Goal: Task Accomplishment & Management: Manage account settings

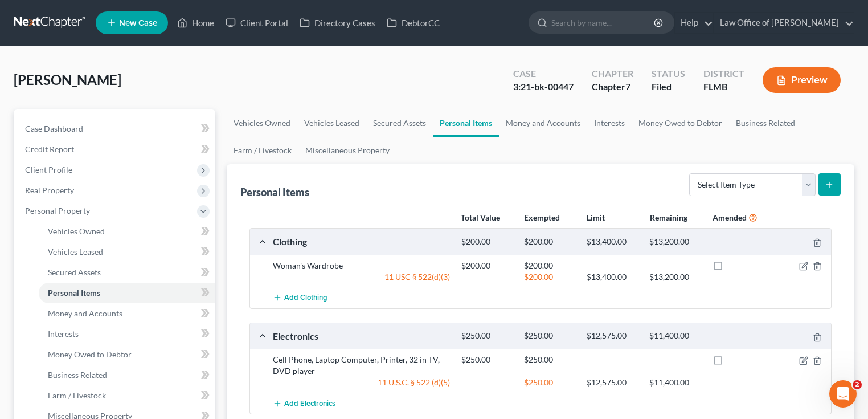
click at [55, 21] on link at bounding box center [50, 23] width 73 height 21
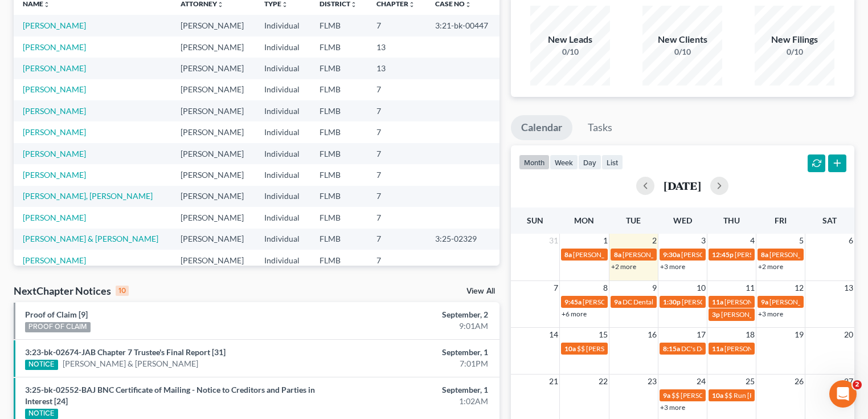
scroll to position [182, 0]
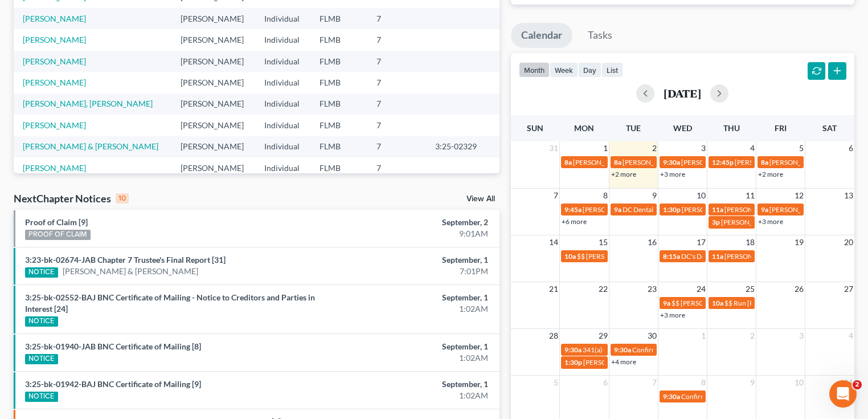
click at [629, 173] on link "+2 more" at bounding box center [623, 174] width 25 height 9
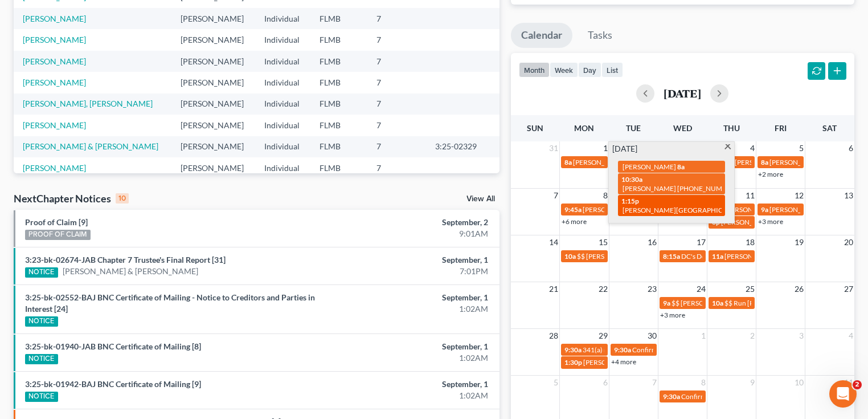
click at [639, 211] on span "[PERSON_NAME][GEOGRAPHIC_DATA] [PHONE_NUMBER]" at bounding box center [715, 210] width 184 height 9
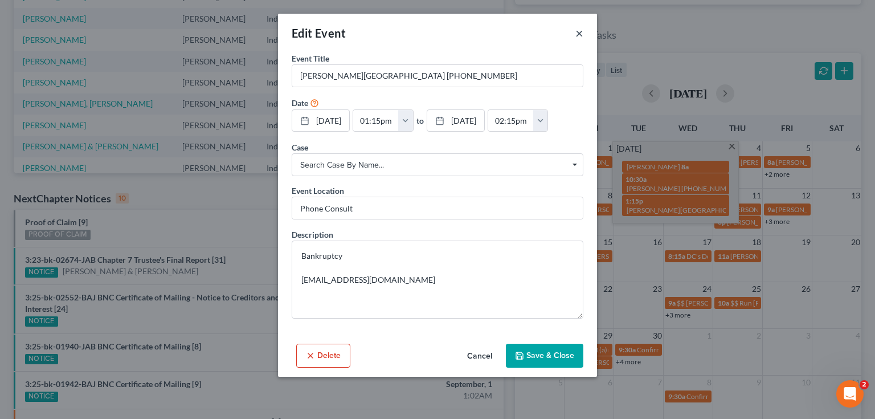
click at [581, 32] on button "×" at bounding box center [580, 33] width 8 height 14
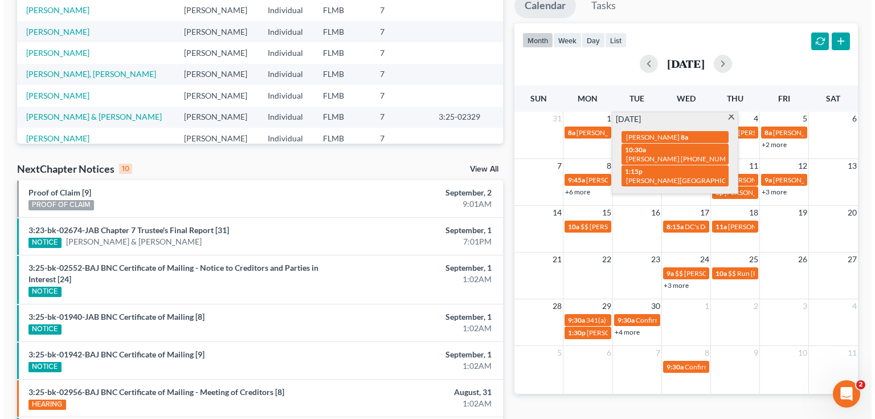
scroll to position [228, 0]
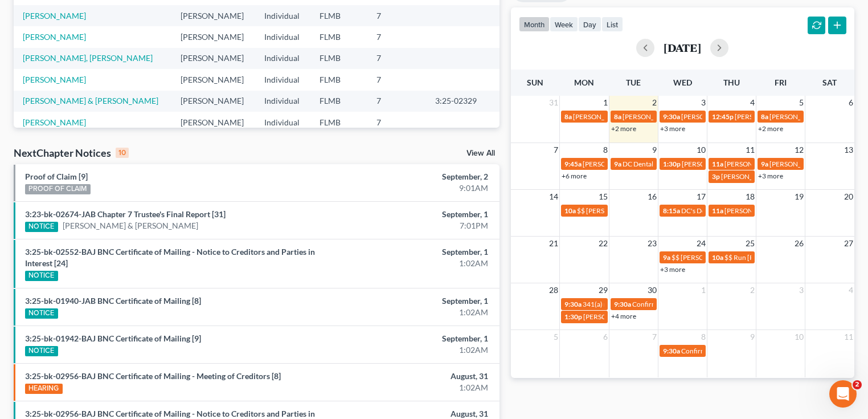
click at [700, 23] on div "month week day list [DATE]" at bounding box center [682, 34] width 355 height 55
drag, startPoint x: 628, startPoint y: 128, endPoint x: 633, endPoint y: 124, distance: 6.4
click at [633, 124] on link "+2 more" at bounding box center [623, 128] width 25 height 9
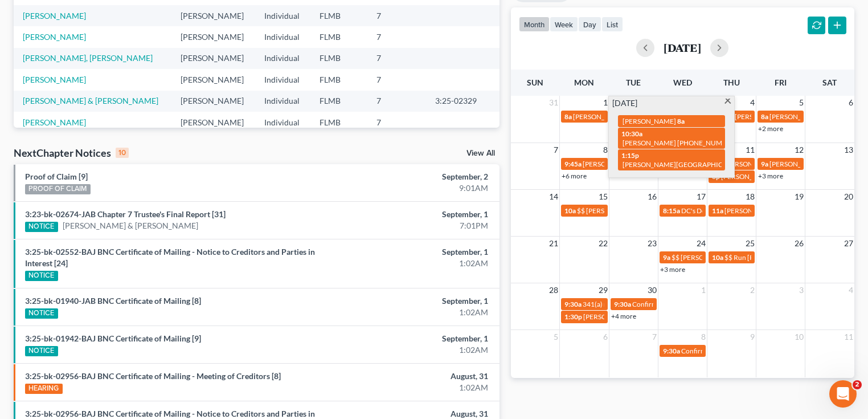
click at [706, 21] on div "month week day list [DATE]" at bounding box center [682, 34] width 355 height 55
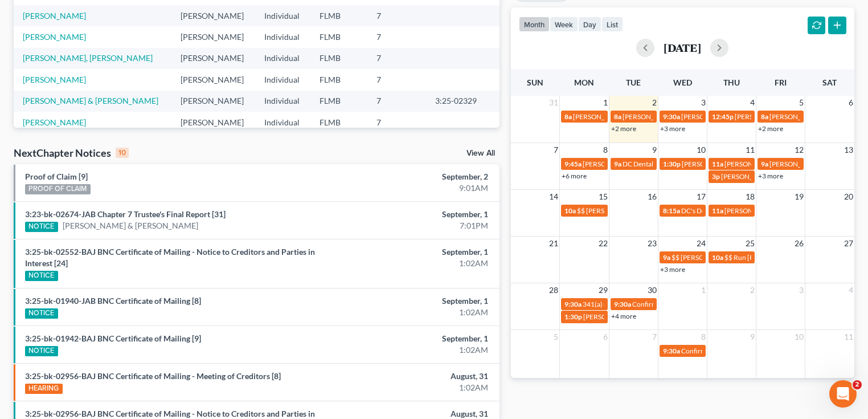
click at [677, 129] on link "+3 more" at bounding box center [672, 128] width 25 height 9
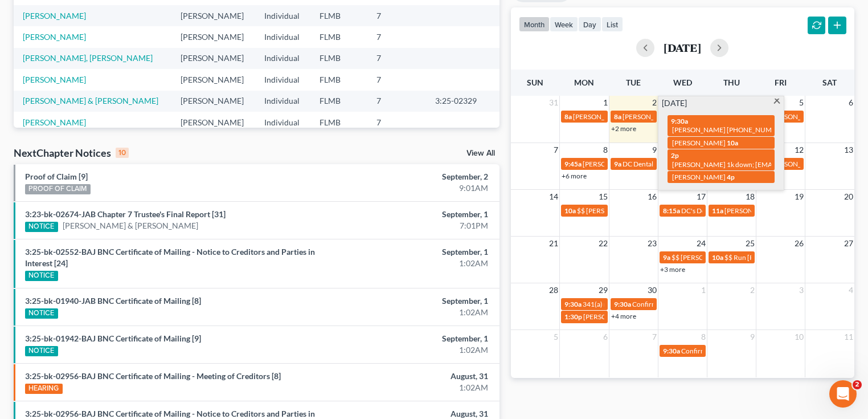
click at [735, 23] on div "month week day list [DATE]" at bounding box center [682, 34] width 355 height 55
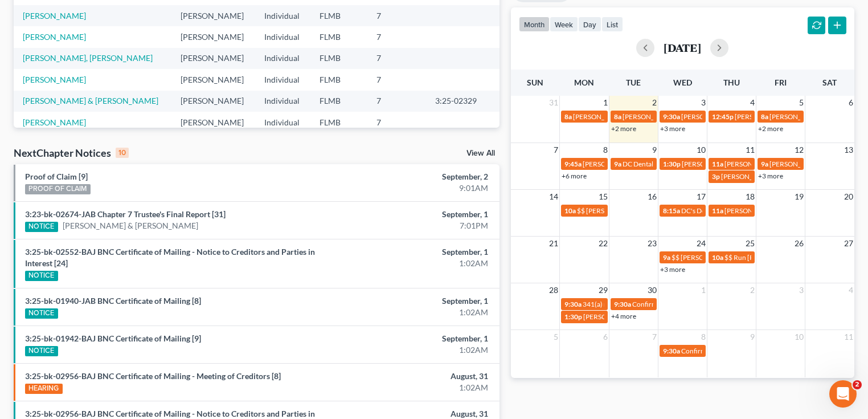
click at [630, 135] on div "31 1 2 3 4 5 6 8a [PERSON_NAME] 8a [PERSON_NAME] 9:30a [PERSON_NAME] [PHONE_NUM…" at bounding box center [683, 119] width 344 height 47
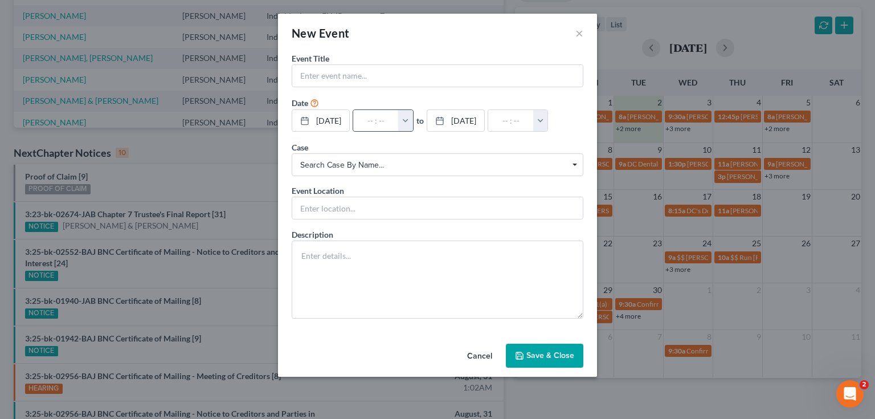
click at [413, 113] on button "button" at bounding box center [405, 121] width 15 height 22
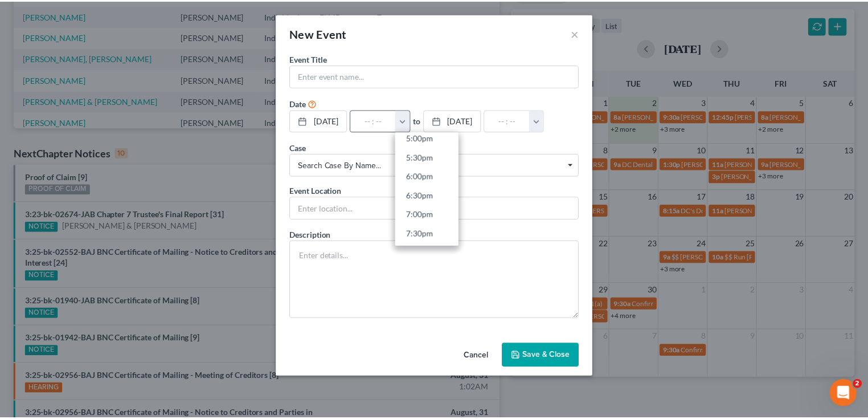
scroll to position [638, 0]
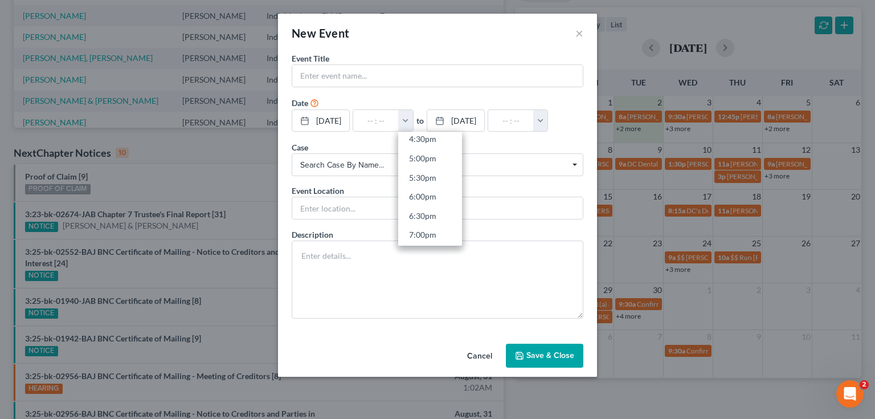
click at [435, 157] on link "5:00pm" at bounding box center [430, 158] width 64 height 19
type input "5:00pm"
type input "06:00pm"
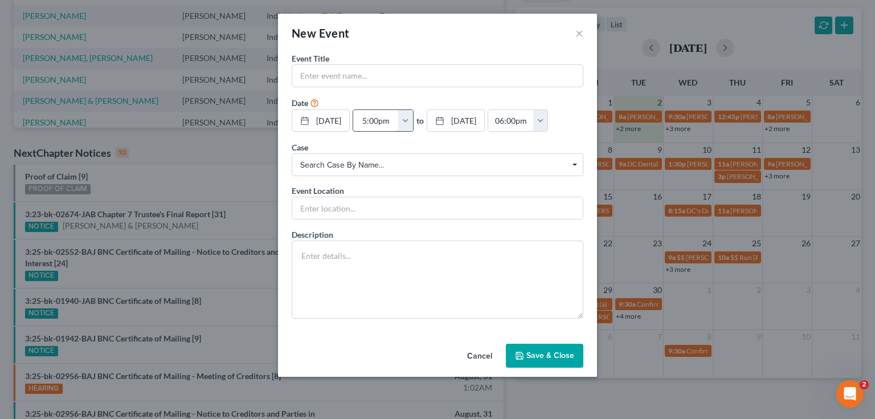
click at [383, 121] on input "5:00pm" at bounding box center [376, 121] width 46 height 22
click at [369, 121] on input "5:00pm" at bounding box center [376, 121] width 46 height 22
type input ":00pm"
type input "01:00am"
type input "4:00pm"
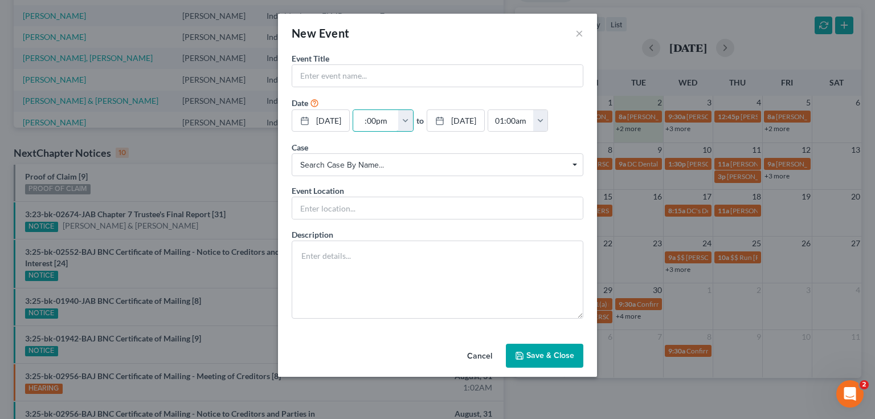
type input "05:00pm"
type input "4:0pm"
type input "01:00am"
type input "4:pm"
type input "05:00pm"
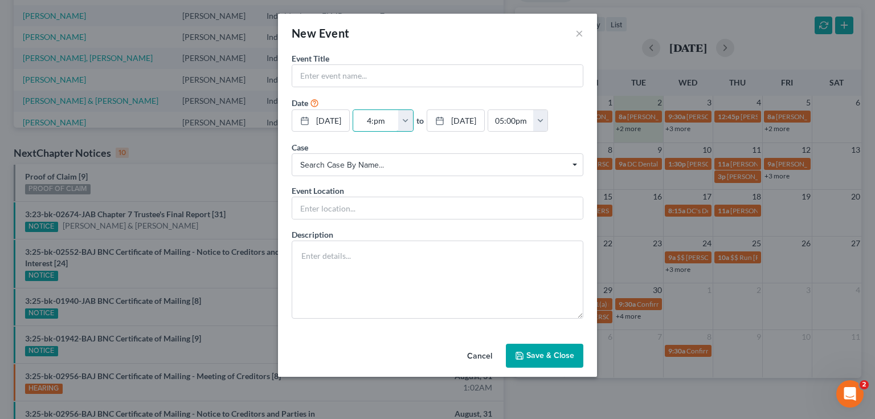
type input "4:5pm"
type input "01:00am"
type input "4:pm"
type input "05:00pm"
type input "4:4pm"
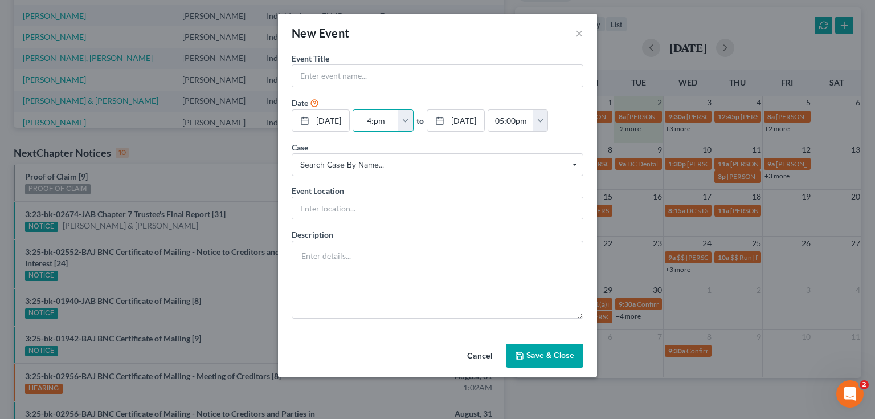
type input "01:00am"
type input "4:45pm"
type input "05:45pm"
type input "4:45pm"
click at [439, 73] on input "text" at bounding box center [437, 76] width 291 height 22
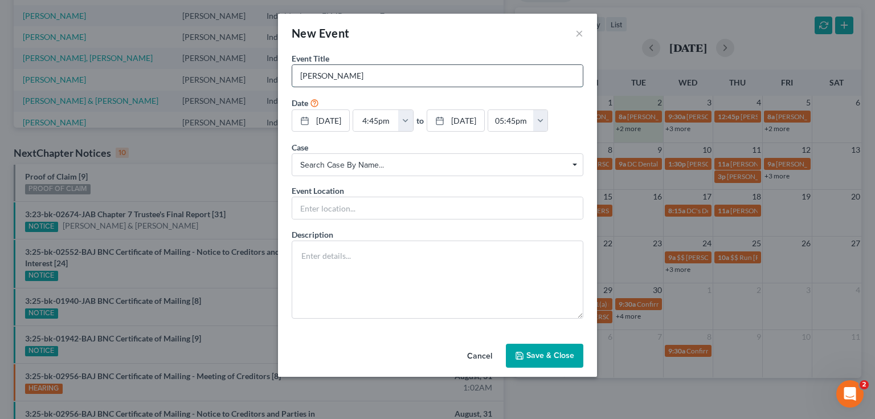
type input "[PERSON_NAME]"
type input "B"
type input "Being sued by creditor"
click at [470, 78] on input "[PERSON_NAME]" at bounding box center [437, 76] width 291 height 22
type input "[PERSON_NAME] Jones904-672-5061"
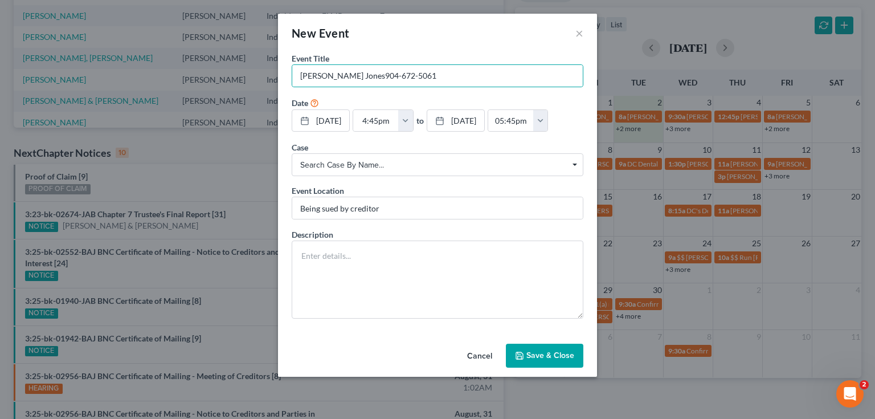
click at [565, 353] on button "Save & Close" at bounding box center [545, 356] width 78 height 24
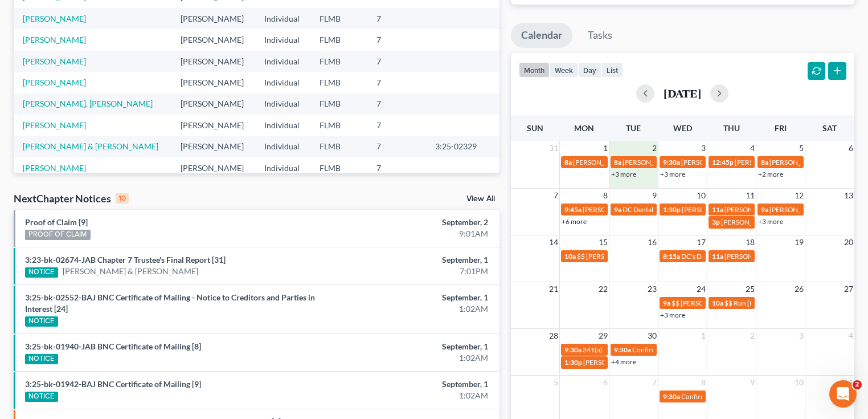
scroll to position [274, 0]
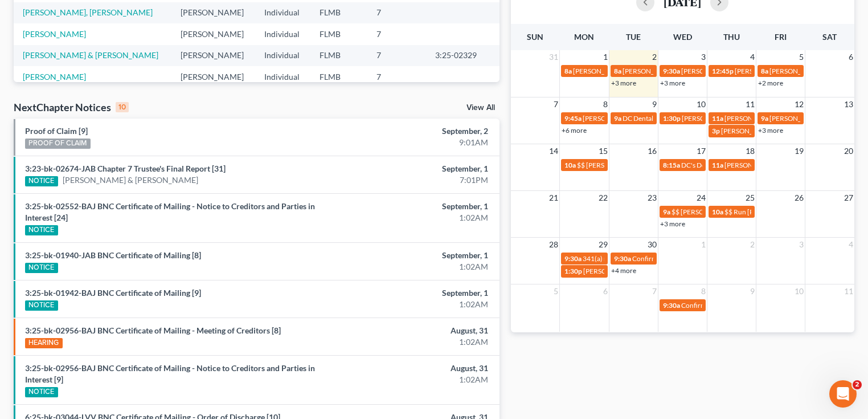
click at [631, 81] on link "+3 more" at bounding box center [623, 83] width 25 height 9
click at [693, 386] on div "Monthly Progress Bankruptcy Bankruptcy [DATE] [DATE] [DATE] [DATE] [DATE] [DATE…" at bounding box center [682, 160] width 355 height 749
click at [668, 84] on link "+3 more" at bounding box center [672, 83] width 25 height 9
click at [423, 102] on div "NextChapter Notices 10 View All" at bounding box center [257, 109] width 486 height 18
click at [679, 84] on link "+3 more" at bounding box center [672, 83] width 25 height 9
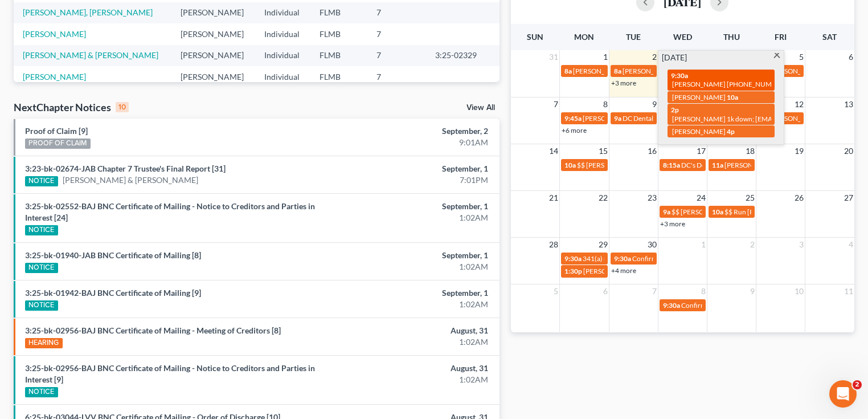
click at [694, 83] on span "[PERSON_NAME] [PHONE_NUMBER]" at bounding box center [729, 84] width 115 height 9
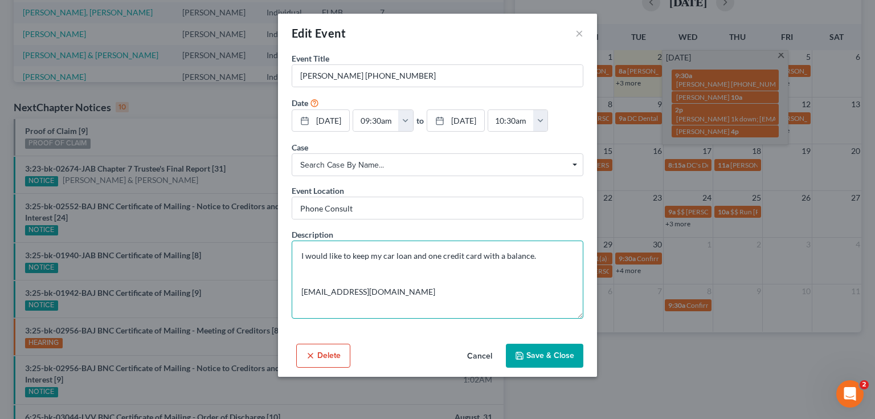
click at [561, 262] on textarea "I would like to keep my car loan and one credit card with a balance. [EMAIL_ADD…" at bounding box center [438, 279] width 292 height 78
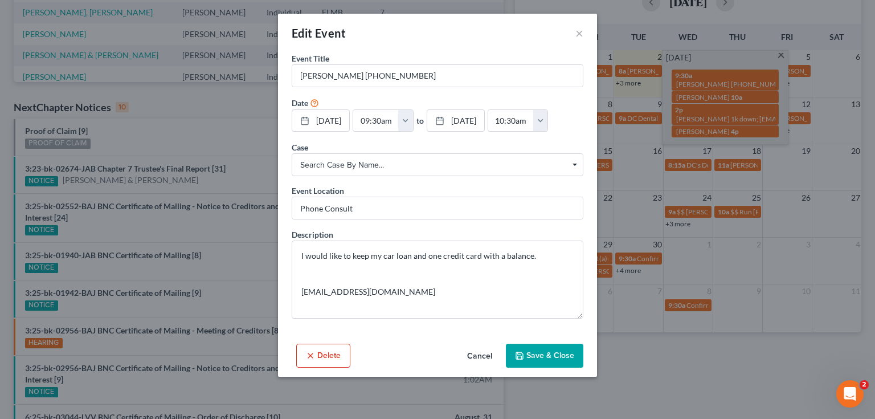
click at [584, 35] on div "Edit Event ×" at bounding box center [437, 33] width 319 height 39
click at [579, 32] on button "×" at bounding box center [580, 33] width 8 height 14
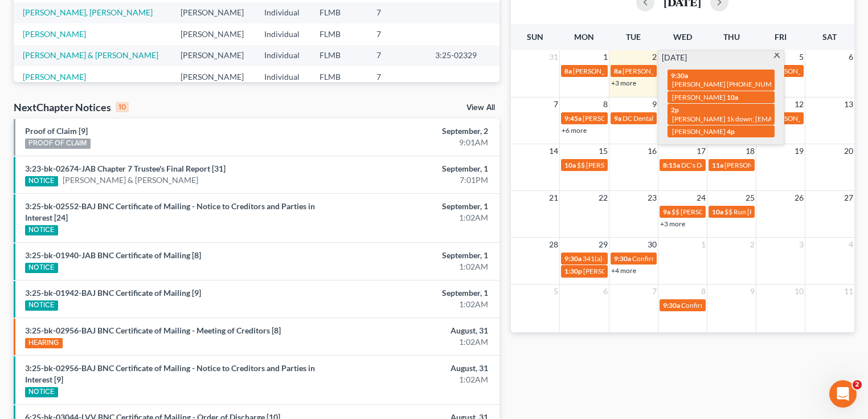
click at [764, 19] on div "month week day list [DATE] Sun Mon Tue Wed Thu Fri Sat 31 1 2 3 4 5 6 8a [PERSO…" at bounding box center [683, 147] width 344 height 370
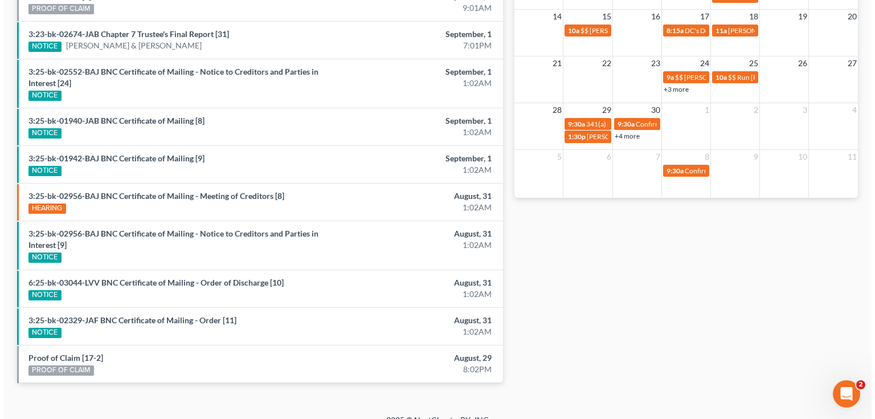
scroll to position [328, 0]
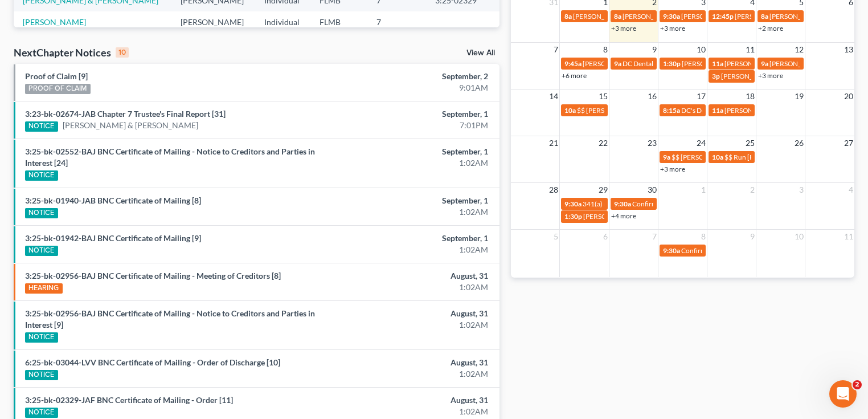
click at [627, 26] on link "+3 more" at bounding box center [623, 28] width 25 height 9
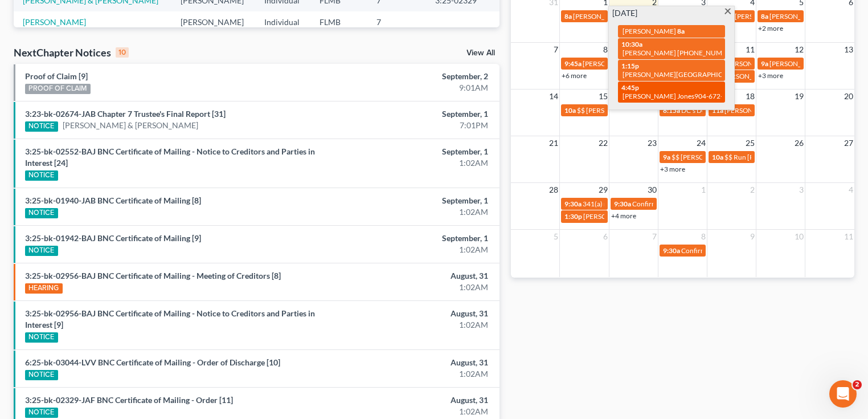
click at [671, 88] on div "4:45p Keisha Jones904-672-5061" at bounding box center [672, 92] width 100 height 18
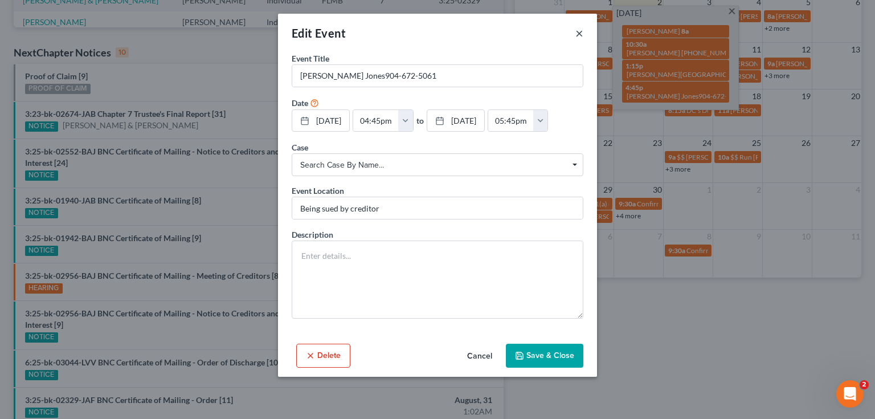
click at [580, 35] on button "×" at bounding box center [580, 33] width 8 height 14
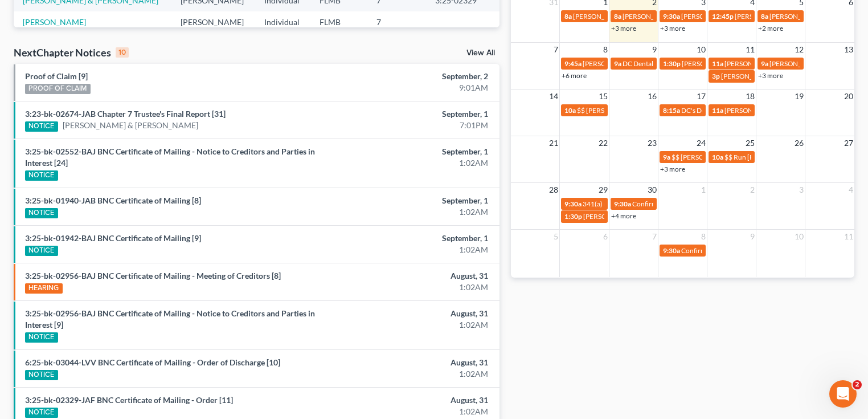
click at [598, 344] on div "Monthly Progress Bankruptcy Bankruptcy [DATE] [DATE] [DATE] [DATE] [DATE] [DATE…" at bounding box center [682, 106] width 355 height 749
click at [624, 25] on link "+3 more" at bounding box center [623, 28] width 25 height 9
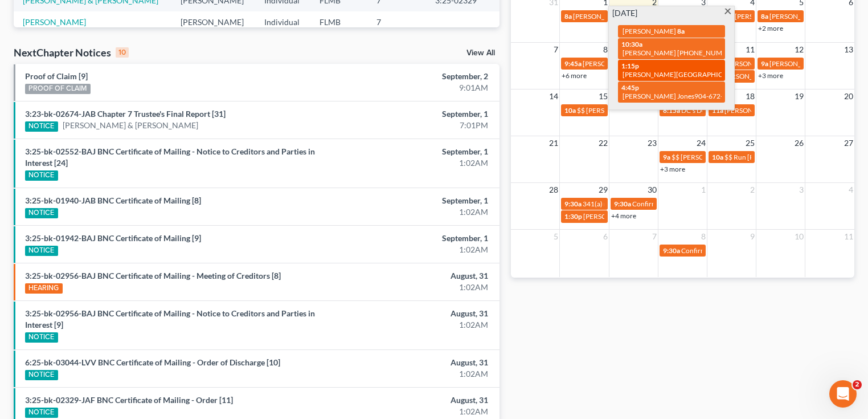
click at [642, 62] on div "1:15p Nikole Chapel 425-870-4354" at bounding box center [672, 71] width 100 height 18
